Goal: Information Seeking & Learning: Learn about a topic

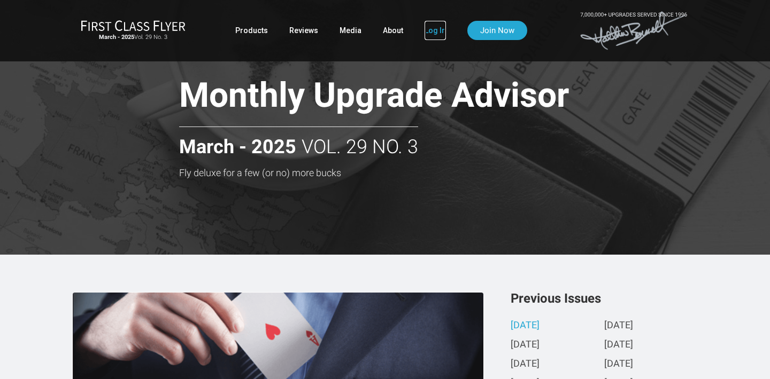
click at [436, 28] on link "Log In" at bounding box center [434, 30] width 21 height 19
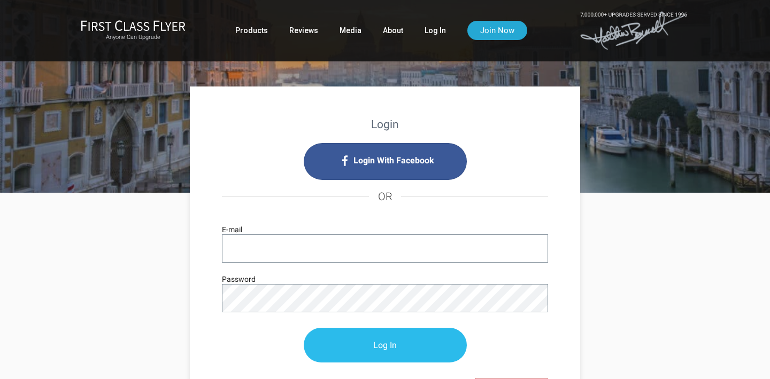
type input "[EMAIL_ADDRESS][DOMAIN_NAME]"
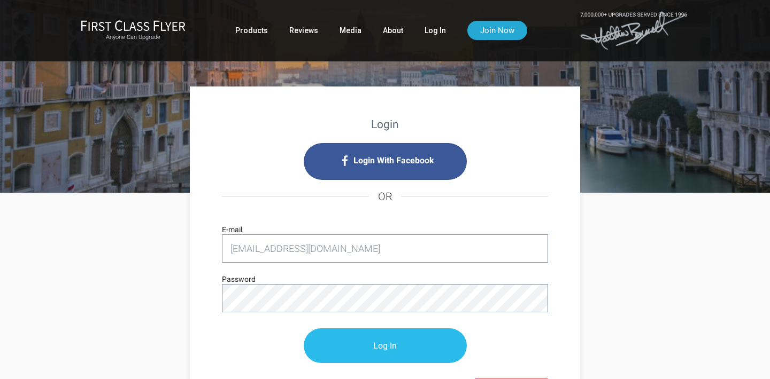
click at [331, 332] on input "Log In" at bounding box center [385, 346] width 163 height 35
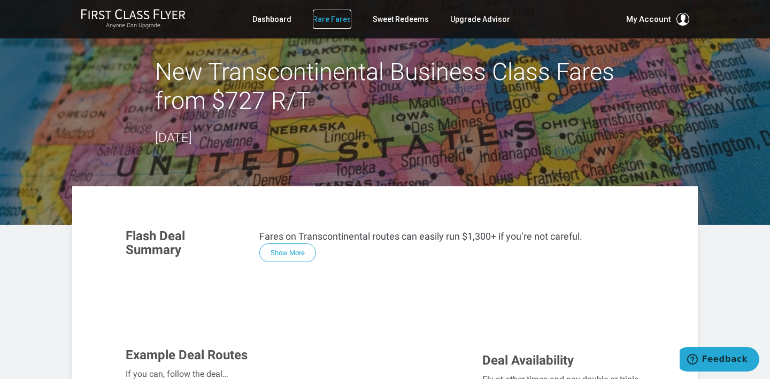
click at [336, 19] on link "Rare Fares" at bounding box center [332, 19] width 38 height 19
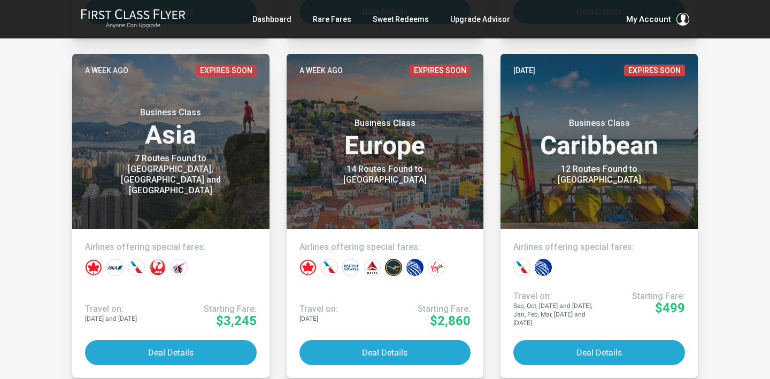
scroll to position [1272, 0]
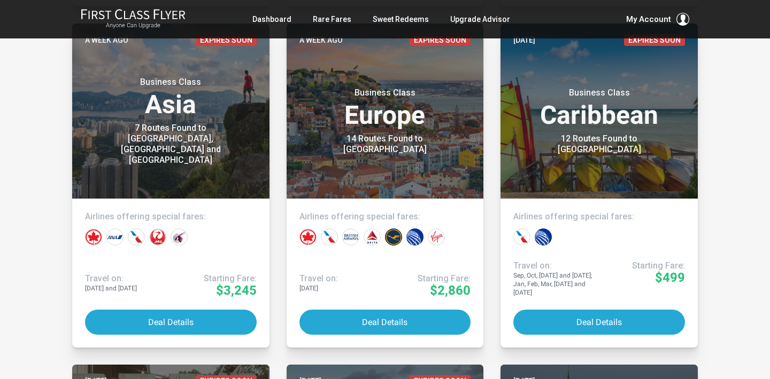
click at [273, 113] on article "A week ago Expires Soon Business Class Asia 7 Routes Found to Hong Kong, Beijin…" at bounding box center [171, 186] width 214 height 324
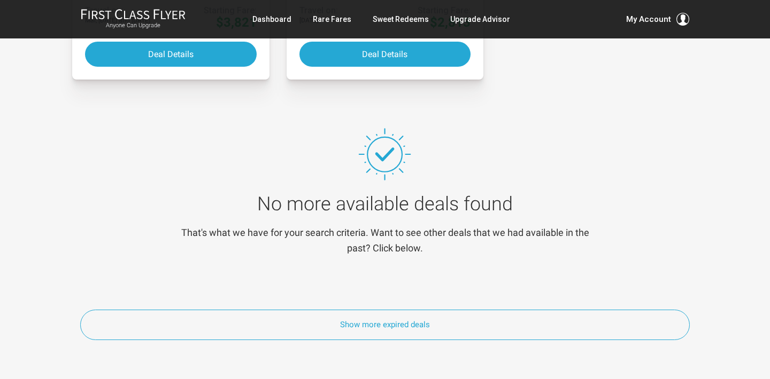
scroll to position [5699, 0]
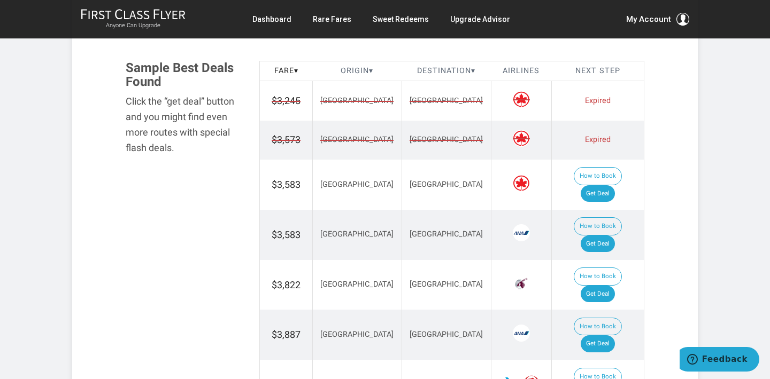
scroll to position [623, 0]
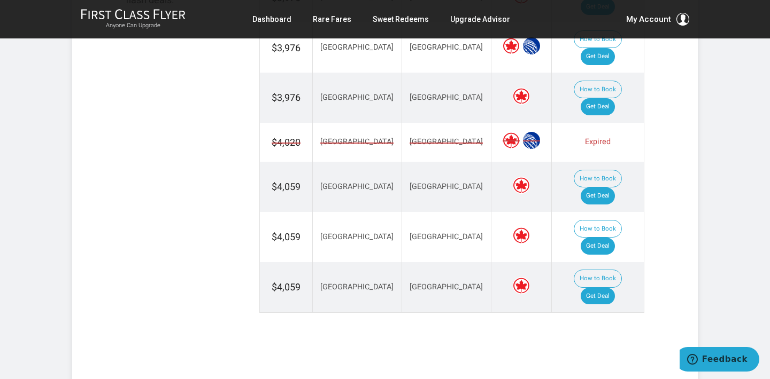
scroll to position [793, 0]
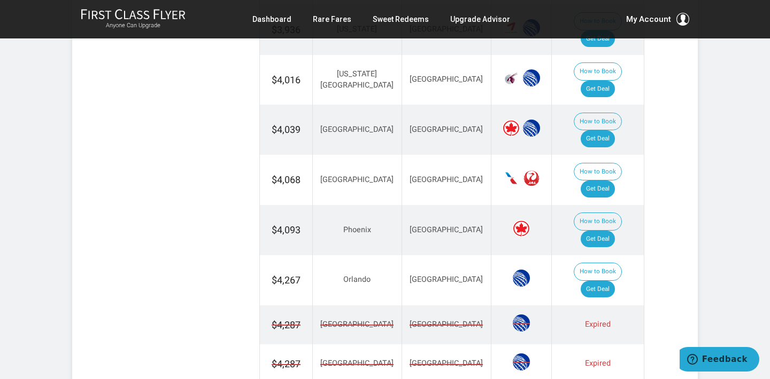
scroll to position [882, 0]
